Goal: Information Seeking & Learning: Check status

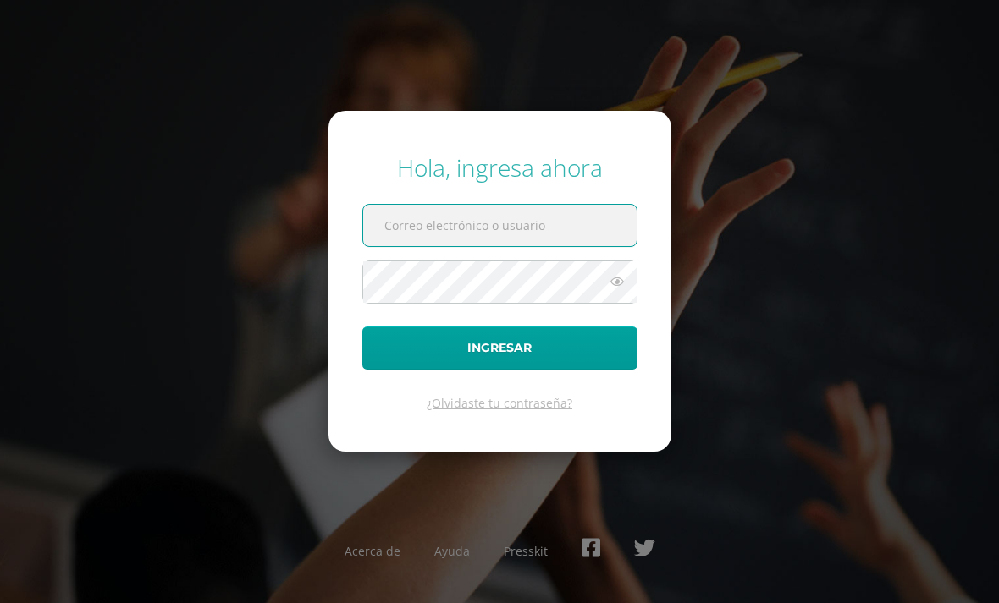
type input "20190523@liceoguatemala.edu.gt"
click at [499, 370] on button "Ingresar" at bounding box center [499, 348] width 275 height 43
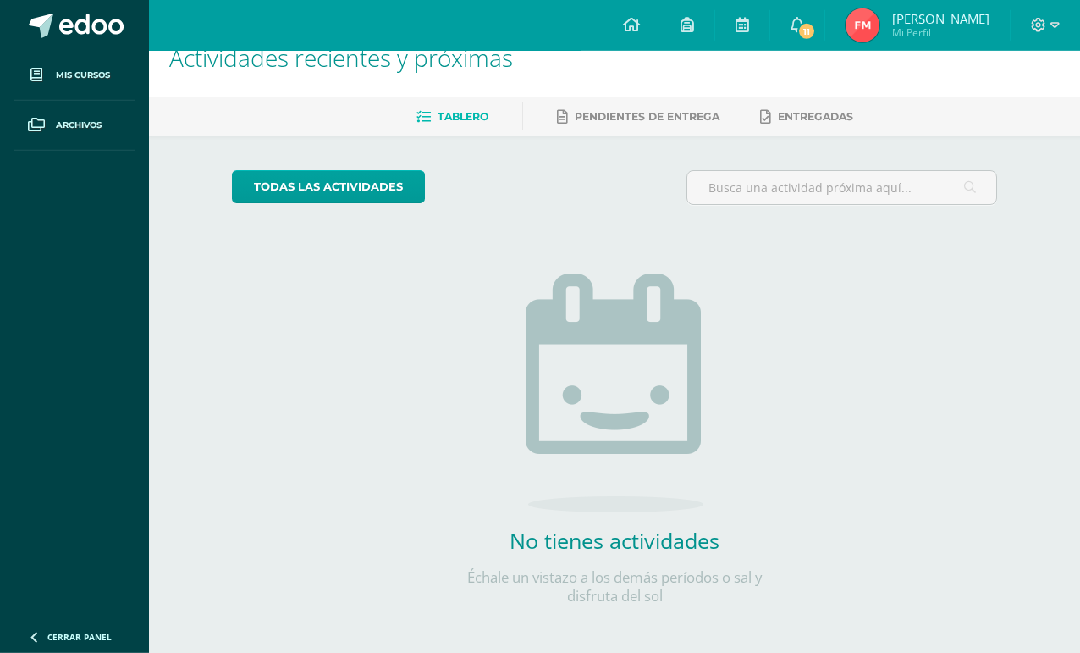
scroll to position [36, 0]
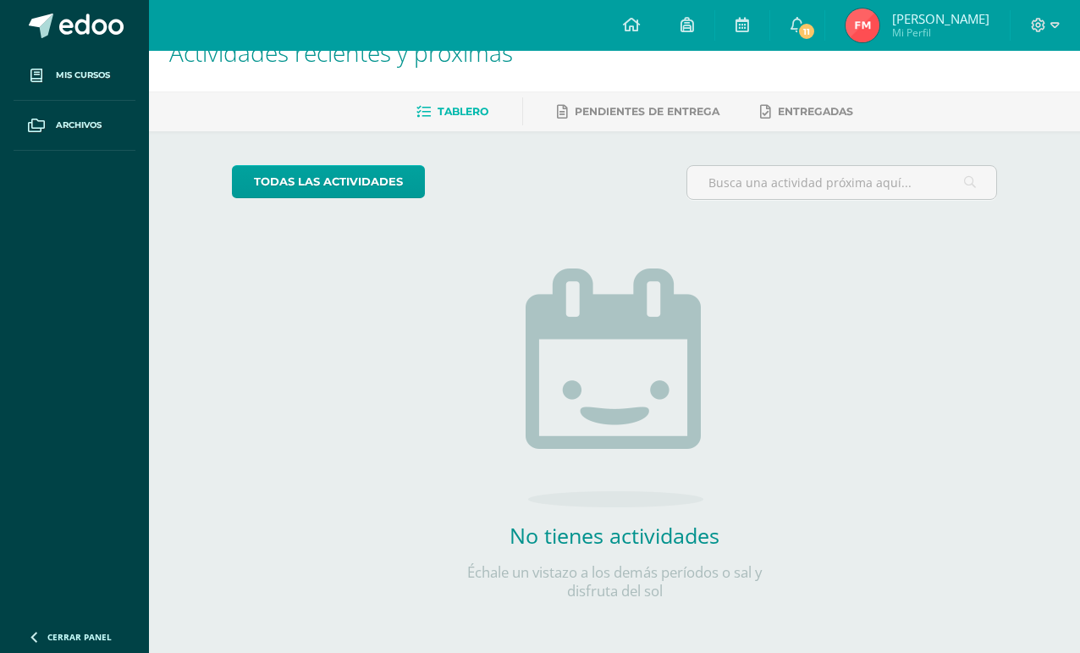
click at [258, 196] on link "todas las Actividades" at bounding box center [328, 181] width 193 height 33
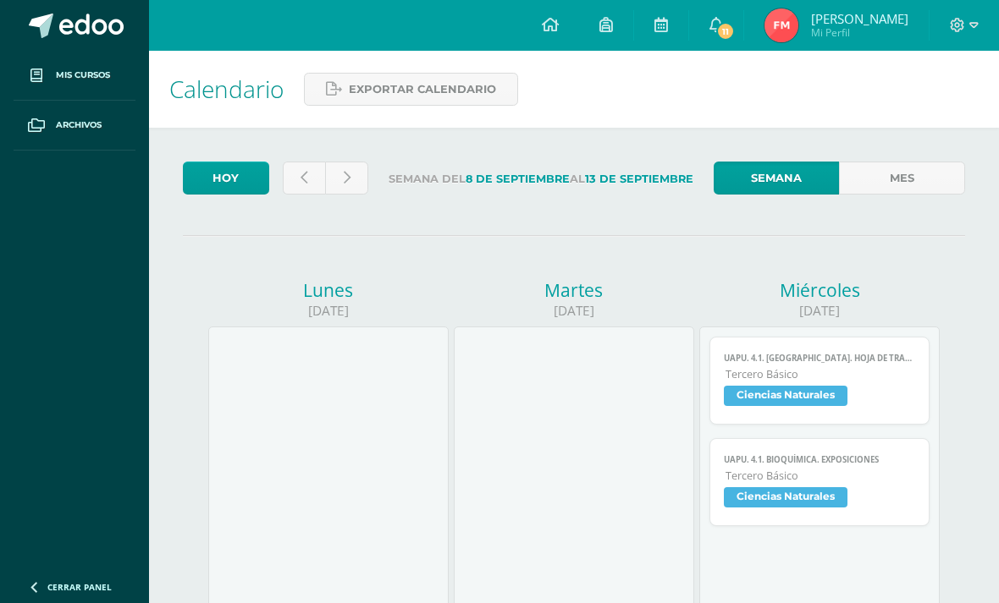
click at [723, 22] on icon at bounding box center [716, 24] width 14 height 15
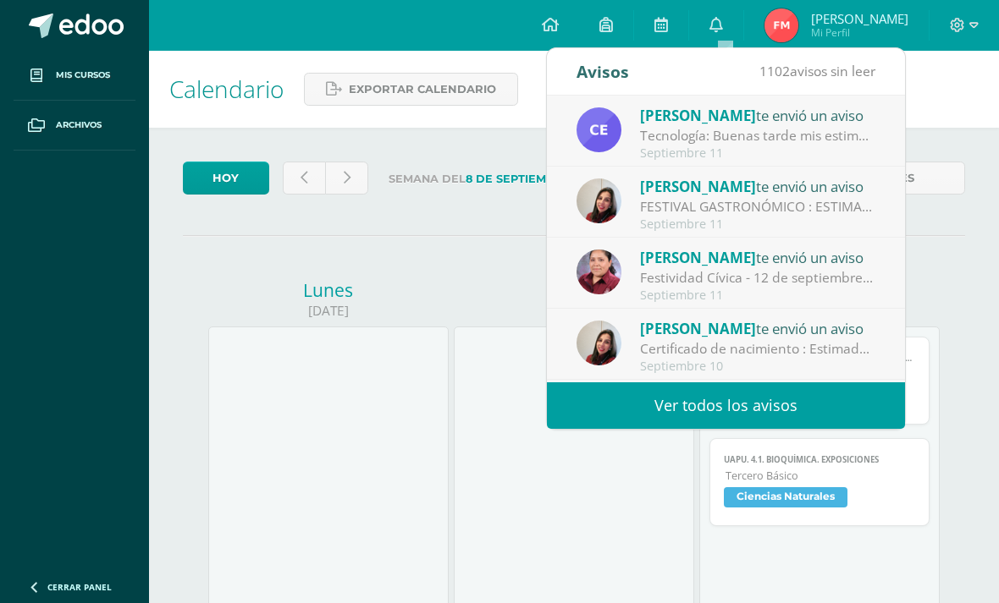
click at [822, 133] on div "Tecnología: Buenas tarde mis estimados, necesito que los ganadores del video de…" at bounding box center [757, 135] width 235 height 19
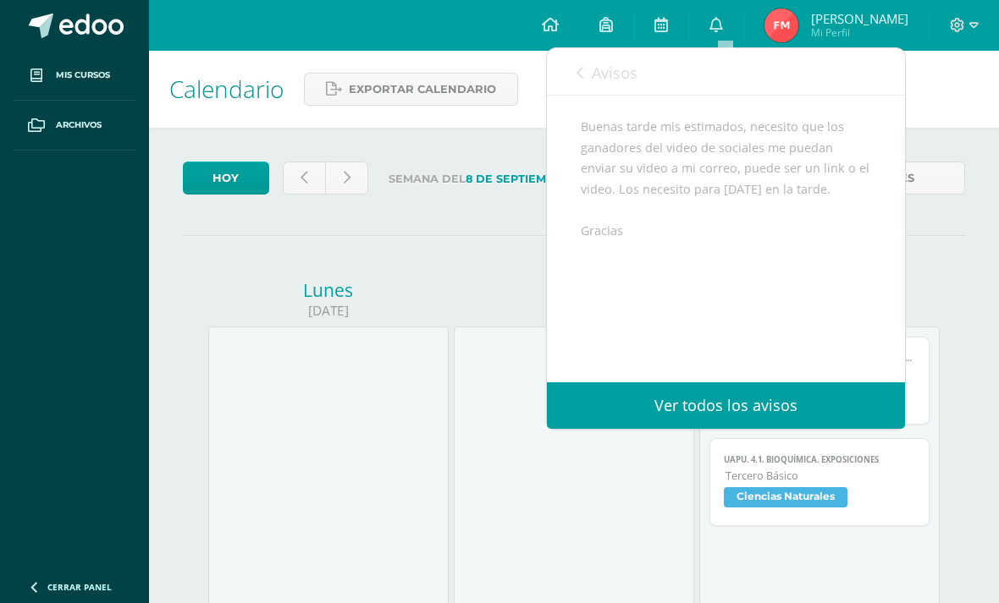
scroll to position [167, 0]
click at [605, 76] on span "Avisos" at bounding box center [615, 73] width 46 height 20
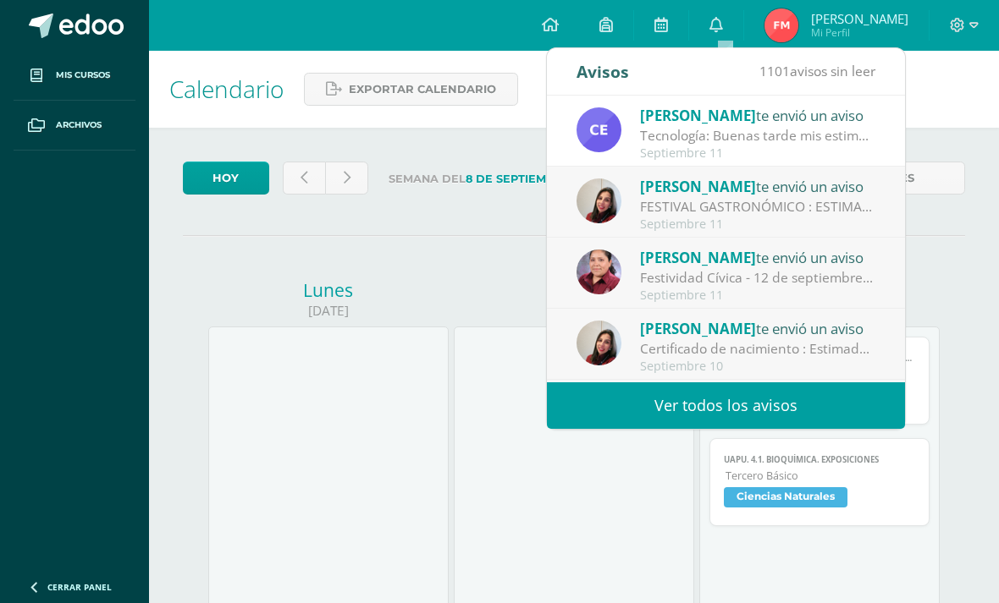
click at [762, 188] on div "Paulina Walch te envió un aviso" at bounding box center [757, 186] width 235 height 22
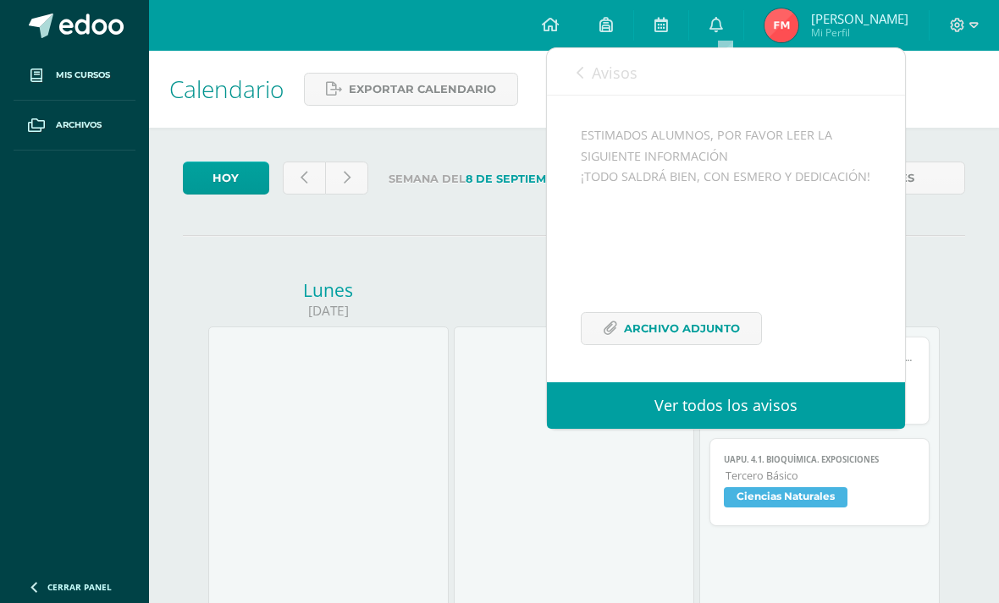
click at [583, 52] on link "Avisos" at bounding box center [606, 72] width 61 height 48
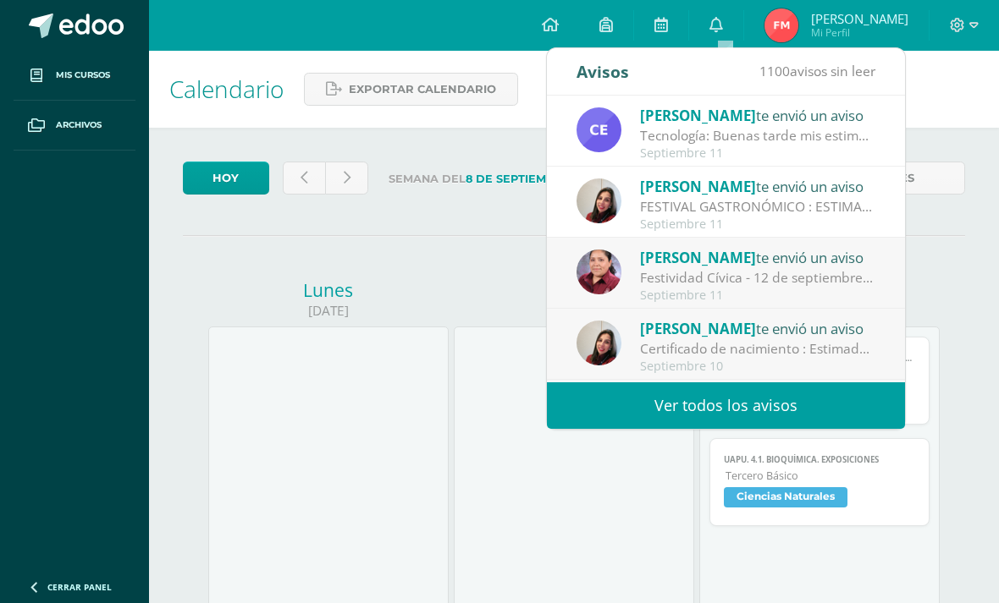
click at [758, 264] on div "Priscila Aguilar te envió un aviso" at bounding box center [757, 257] width 235 height 22
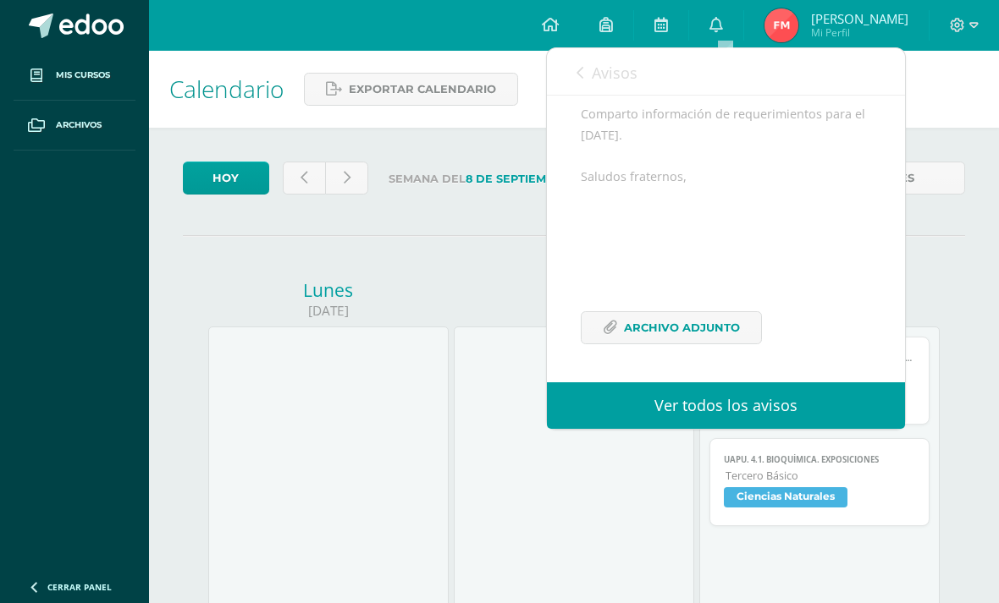
scroll to position [219, 0]
click at [587, 69] on link "Avisos" at bounding box center [606, 72] width 61 height 48
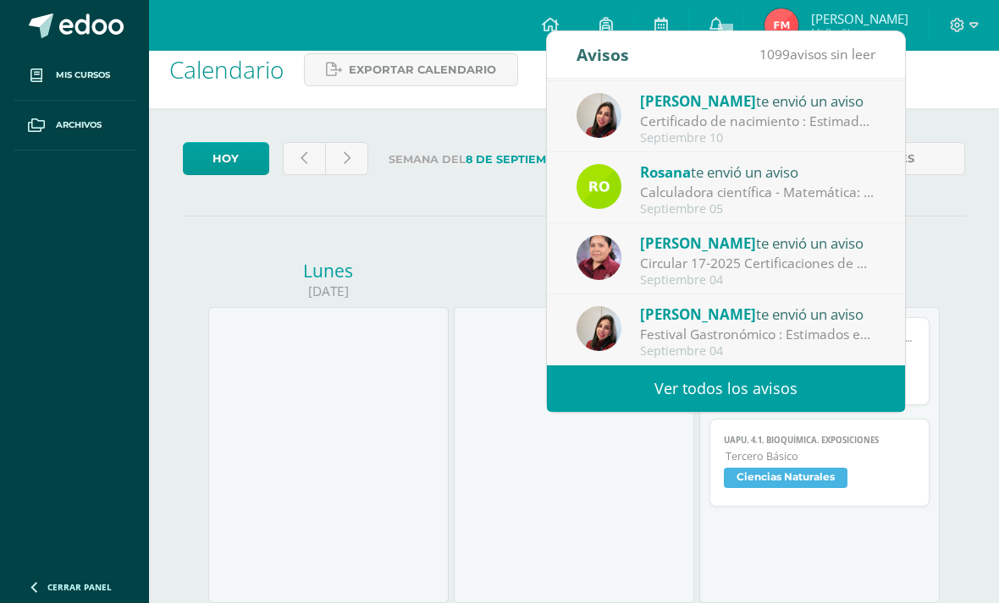
scroll to position [21, 0]
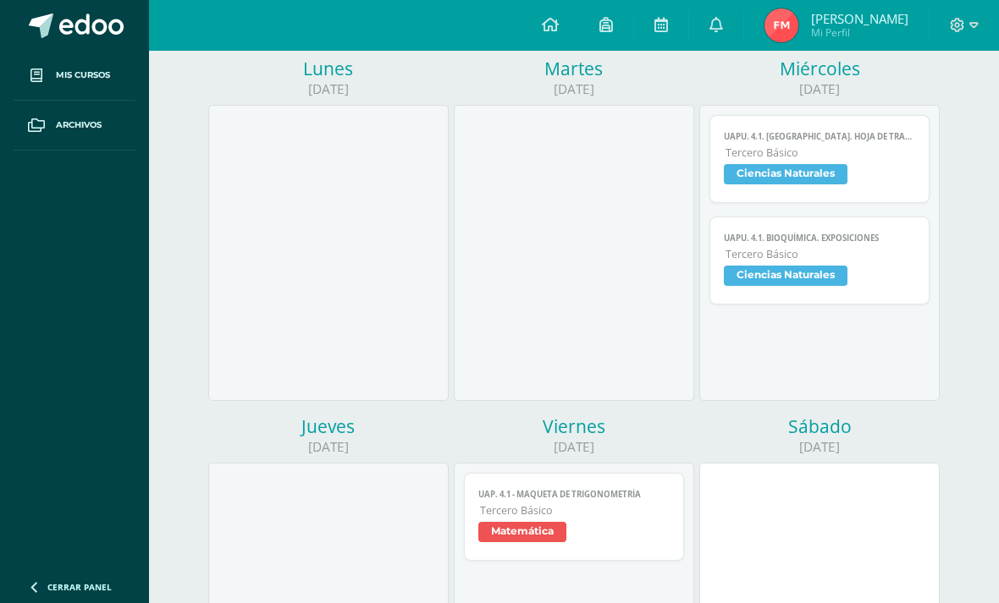
scroll to position [0, 0]
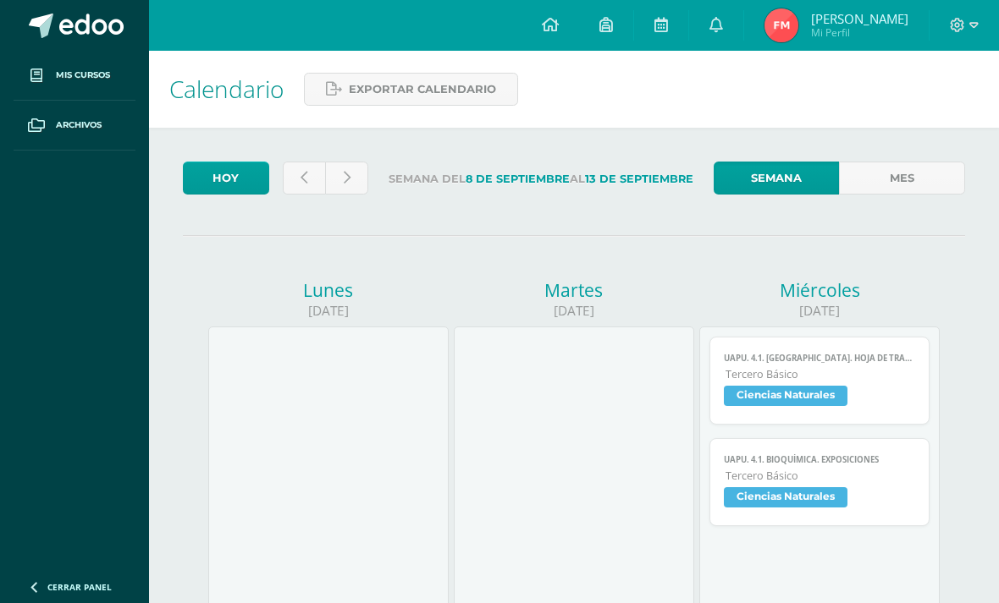
click at [231, 176] on link "Hoy" at bounding box center [226, 178] width 86 height 33
click at [209, 166] on link "Hoy" at bounding box center [226, 178] width 86 height 33
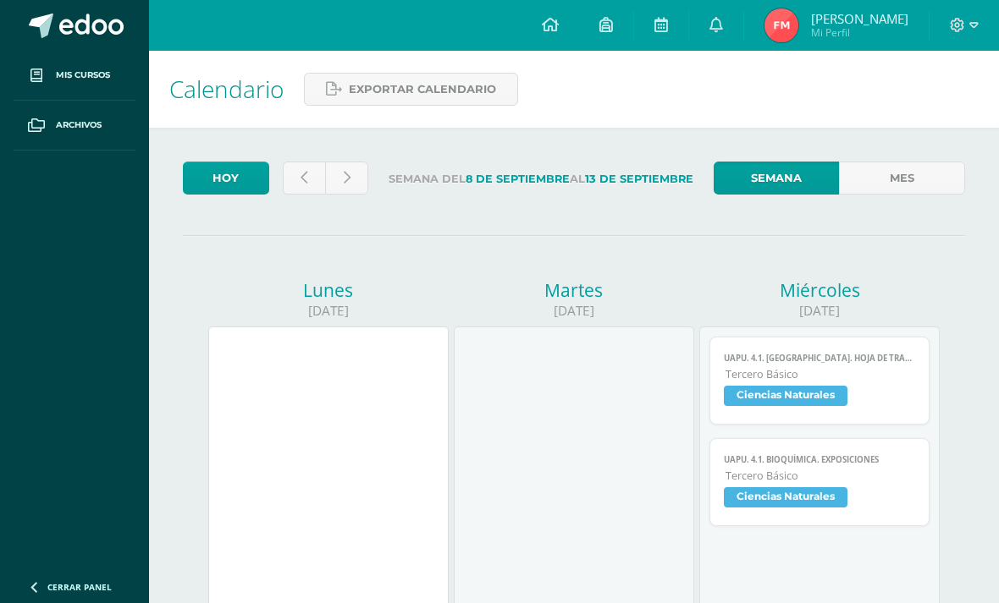
click at [664, 19] on icon at bounding box center [661, 24] width 14 height 15
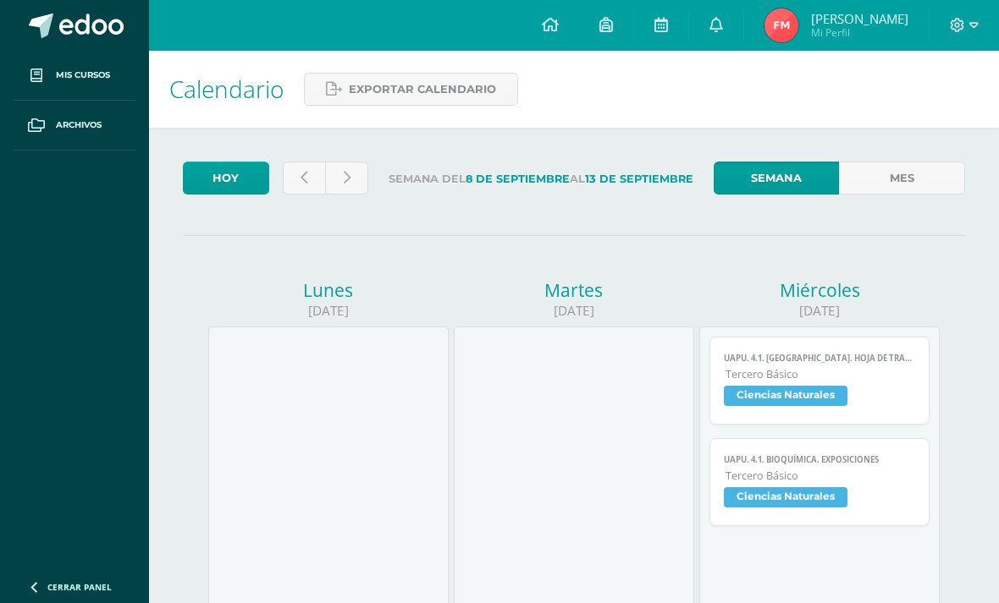
click at [613, 27] on icon at bounding box center [606, 24] width 14 height 15
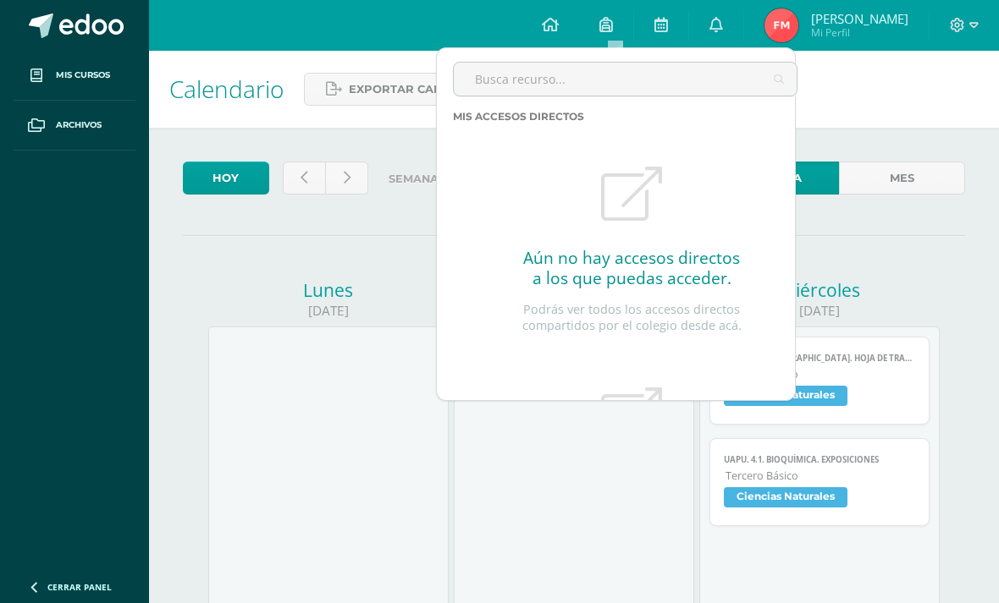
click at [57, 132] on link "Archivos" at bounding box center [75, 126] width 122 height 50
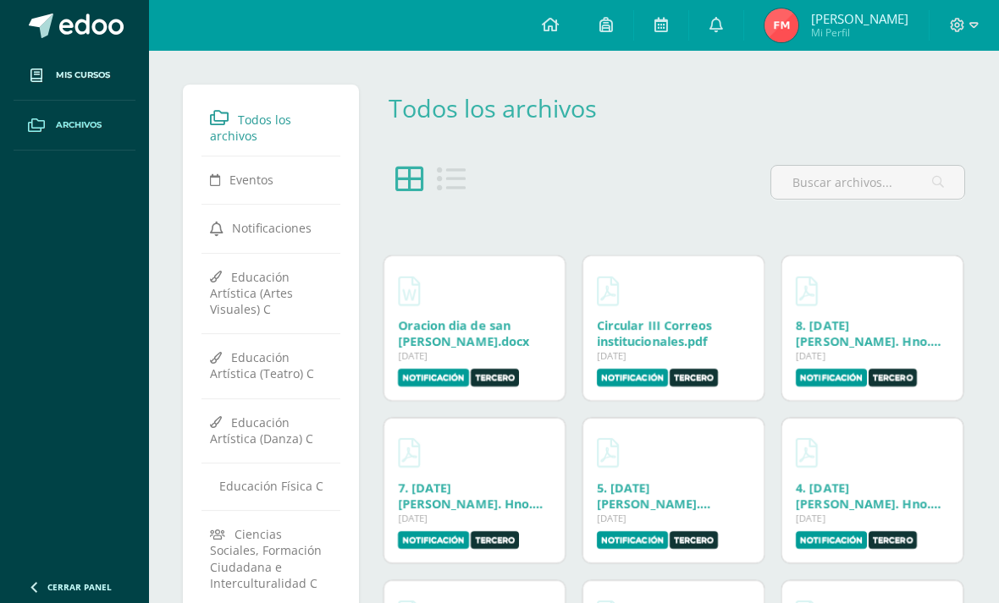
click at [219, 177] on icon at bounding box center [215, 180] width 10 height 15
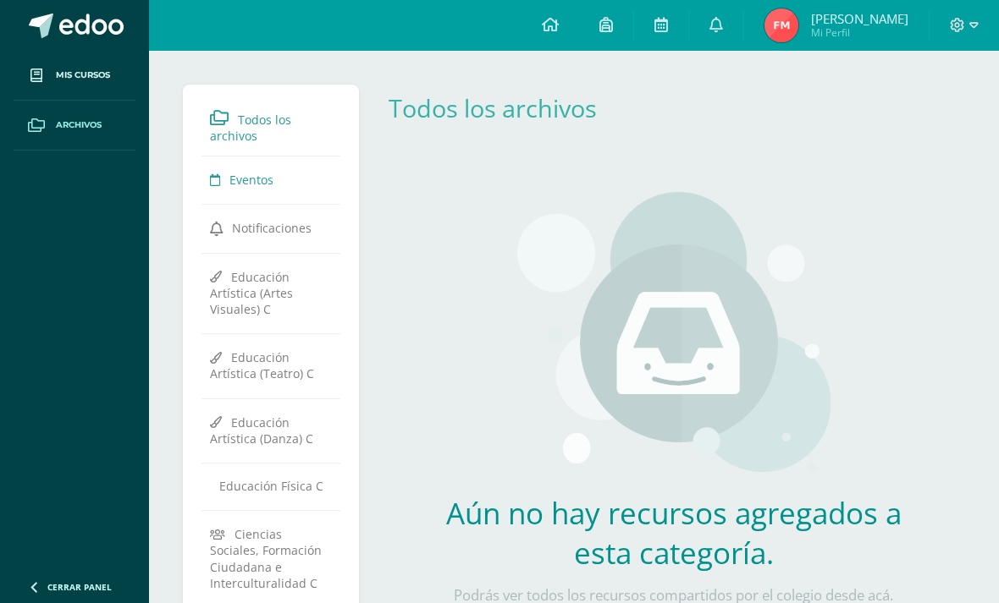
click at [211, 224] on icon at bounding box center [216, 229] width 13 height 15
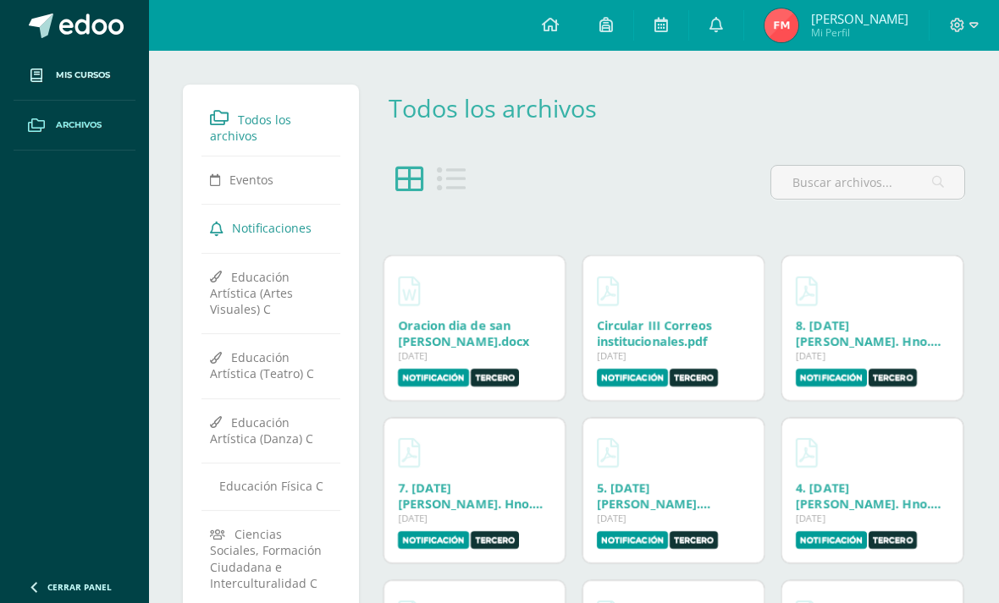
click at [52, 121] on span at bounding box center [36, 125] width 30 height 30
click at [559, 22] on icon at bounding box center [550, 24] width 17 height 15
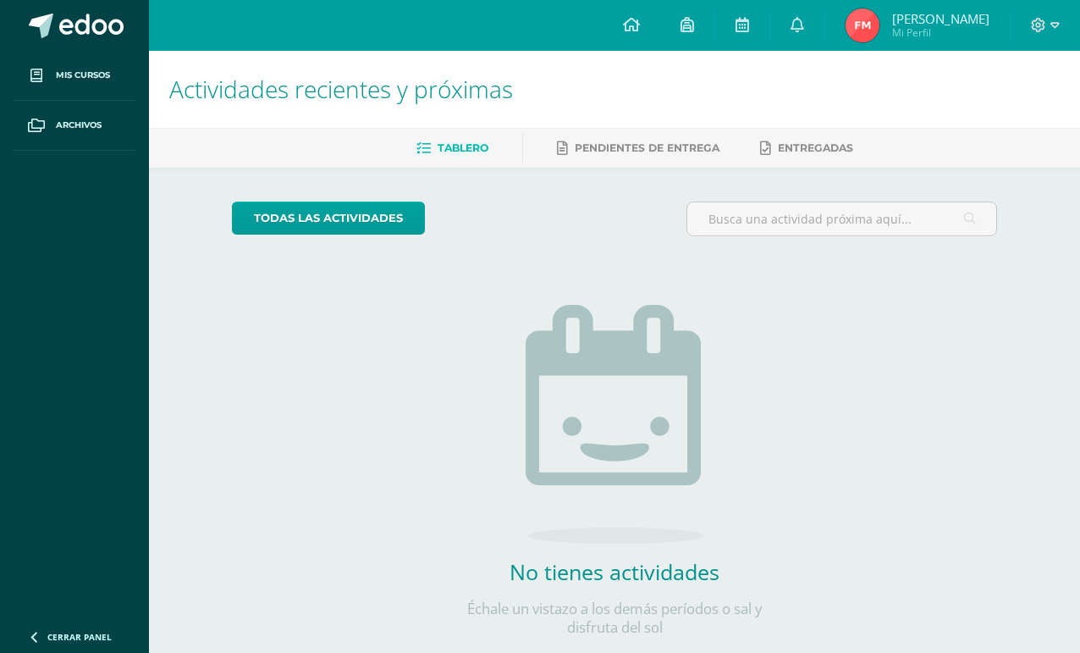
click at [662, 143] on span "Pendientes de entrega" at bounding box center [647, 147] width 145 height 13
click at [829, 143] on span "Entregadas" at bounding box center [815, 147] width 75 height 13
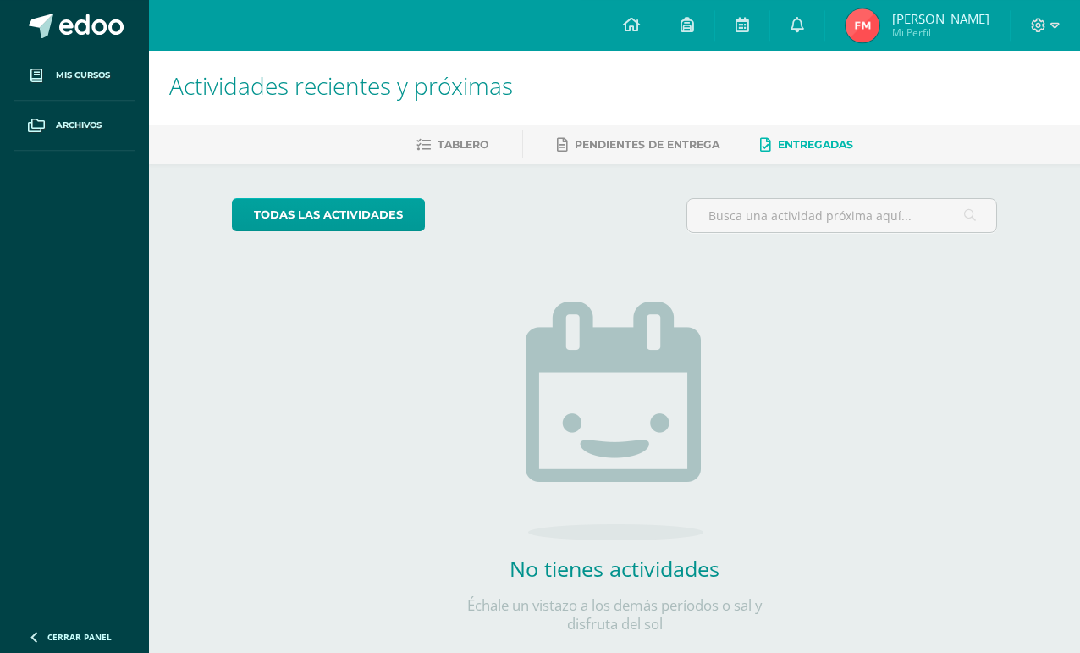
scroll to position [36, 0]
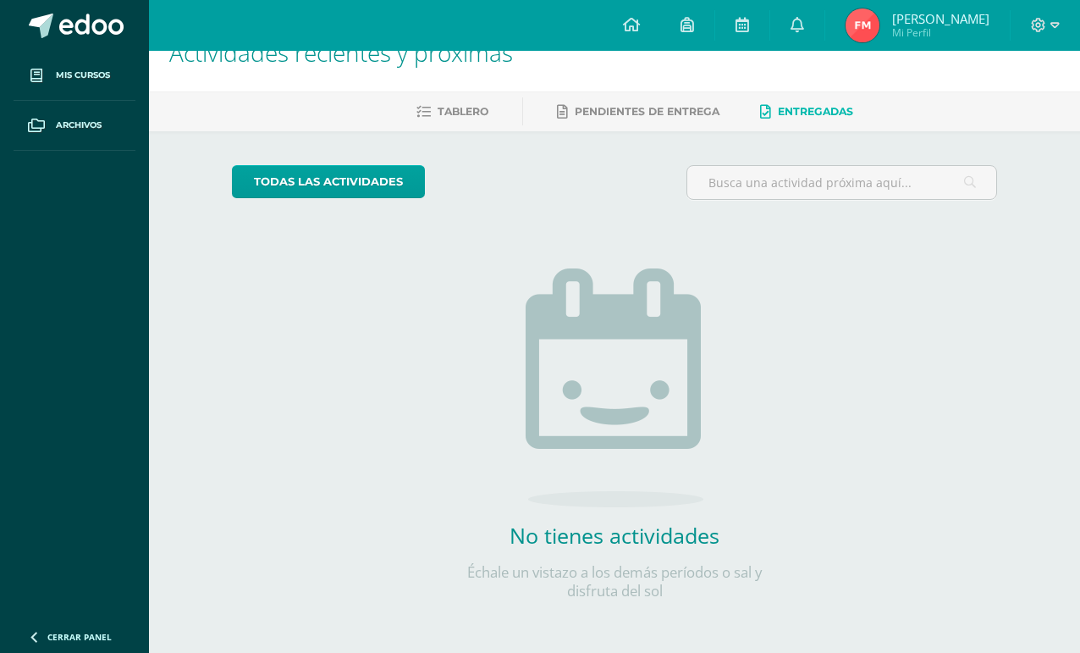
click at [796, 23] on link at bounding box center [797, 25] width 54 height 51
